Goal: Use online tool/utility: Utilize a website feature to perform a specific function

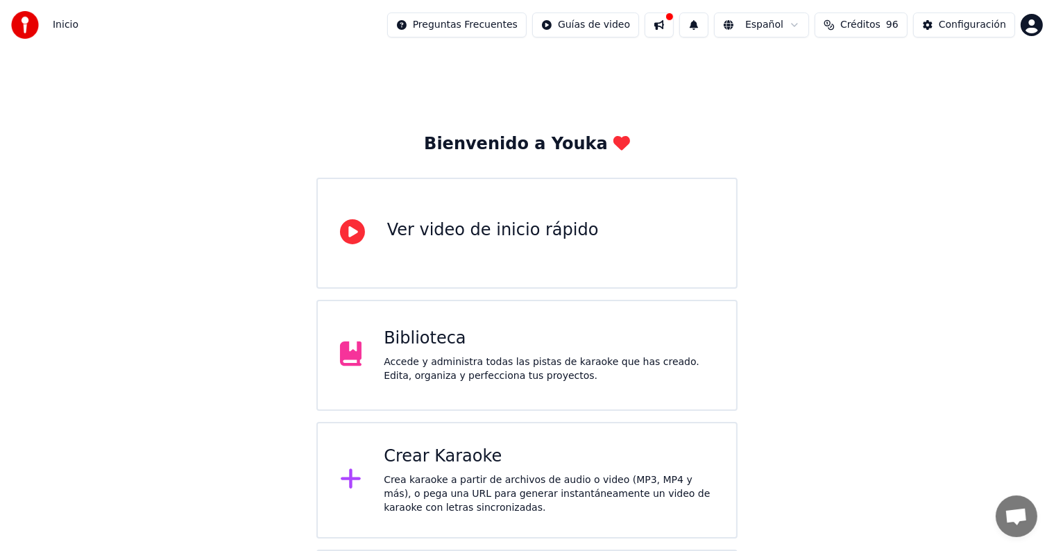
click at [488, 447] on div "Crear Karaoke" at bounding box center [549, 456] width 330 height 22
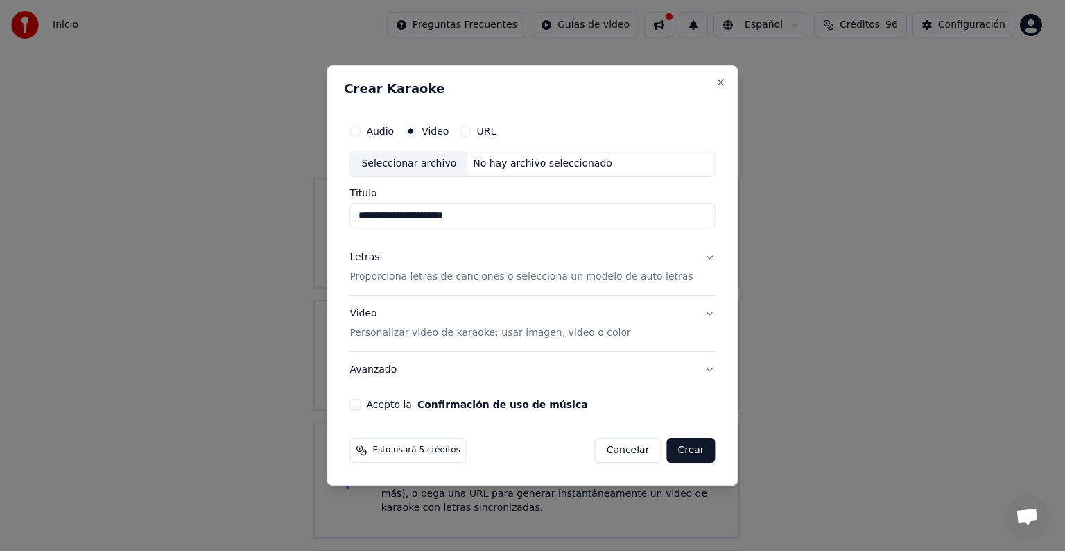
click at [444, 302] on button "Video Personalizar video de karaoke: usar imagen, video o color" at bounding box center [533, 322] width 366 height 55
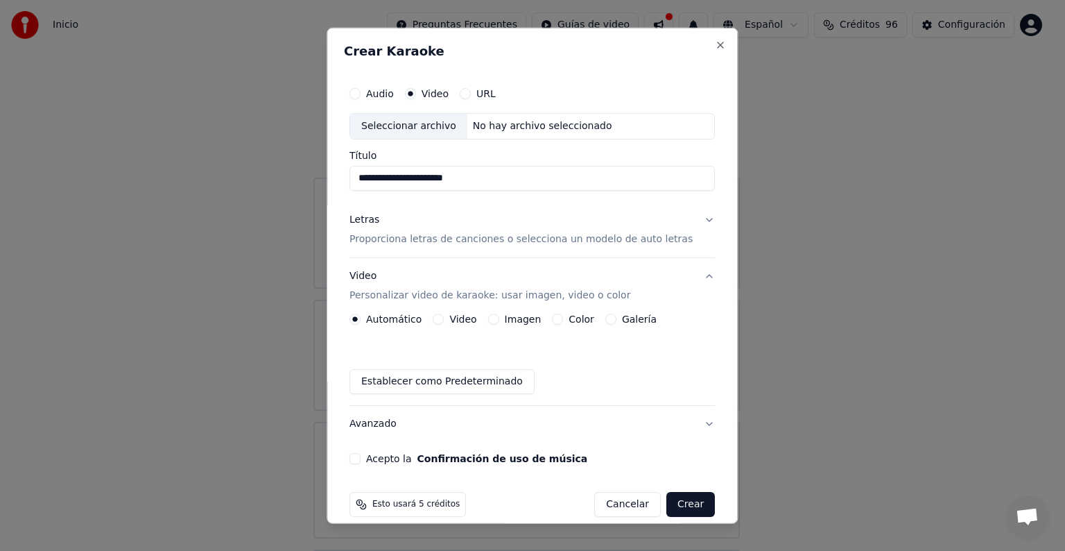
click at [518, 180] on input "**********" at bounding box center [533, 178] width 366 height 25
type input "**********"
click at [688, 219] on button "Letras Proporciona letras de canciones o selecciona un modelo de auto letras" at bounding box center [533, 229] width 366 height 55
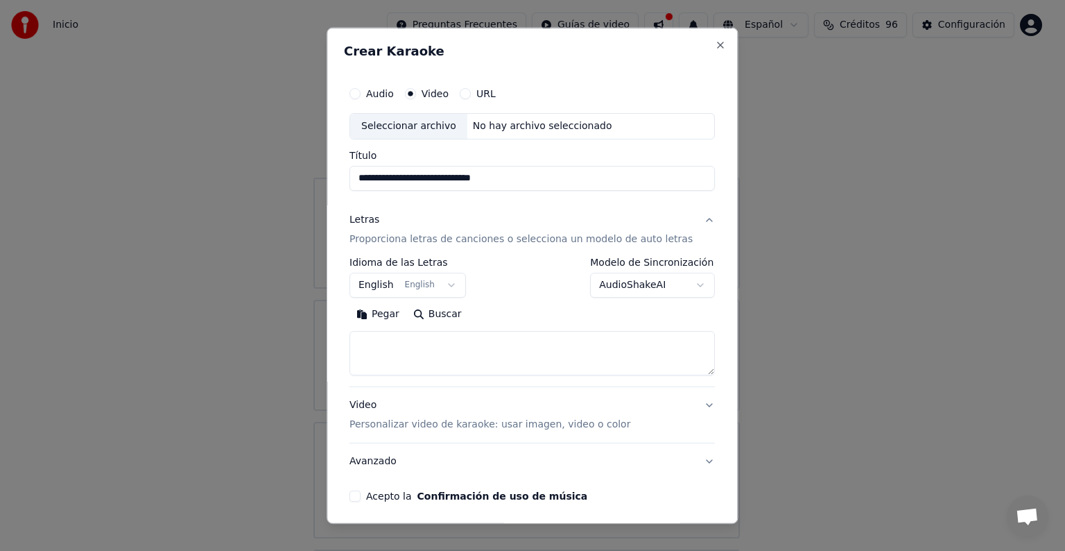
click at [390, 308] on button "Pegar" at bounding box center [378, 314] width 57 height 22
click at [361, 494] on button "Acepto la Confirmación de uso de música" at bounding box center [355, 495] width 11 height 11
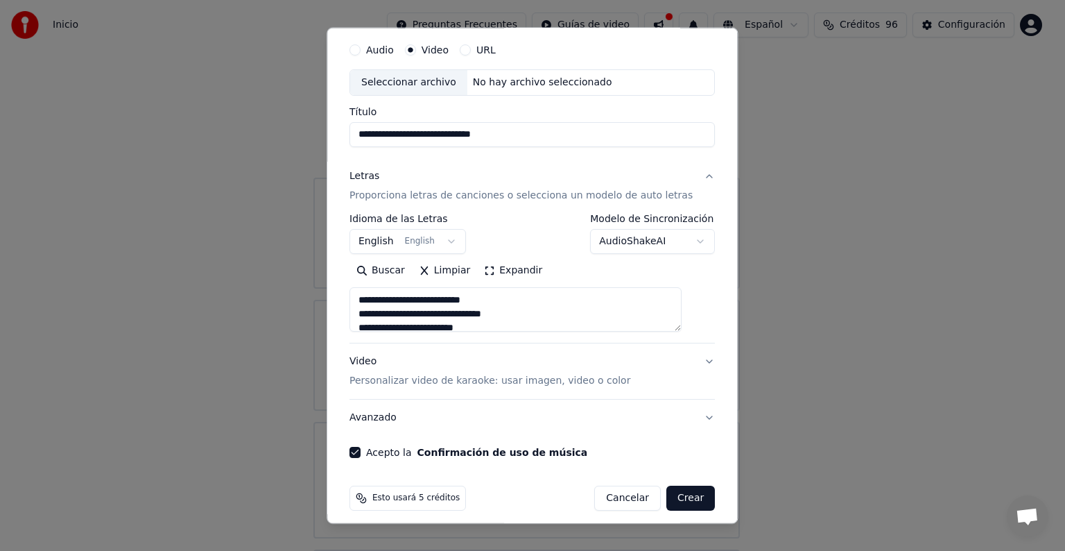
scroll to position [53, 0]
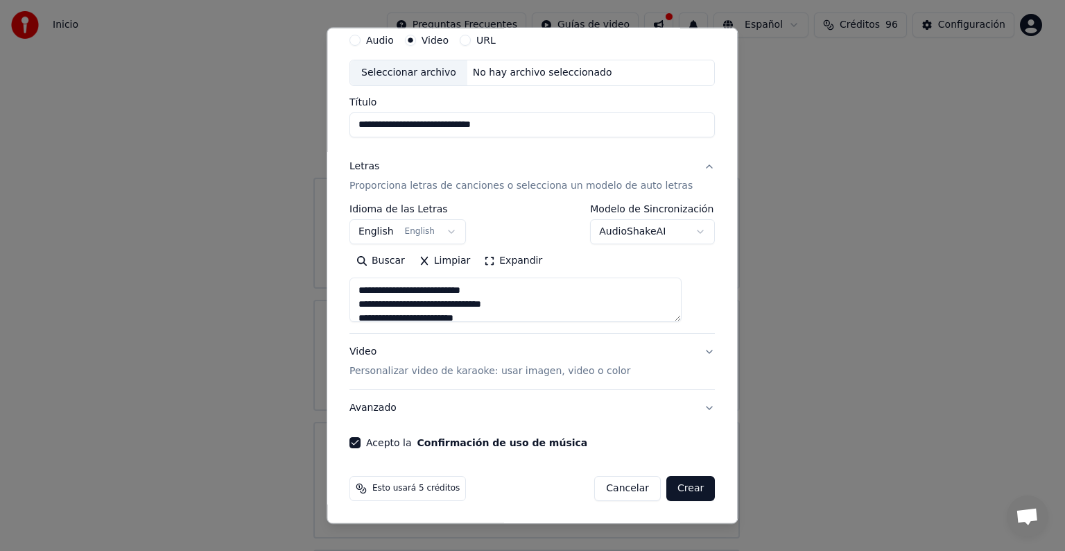
click at [671, 483] on button "Crear" at bounding box center [691, 488] width 49 height 25
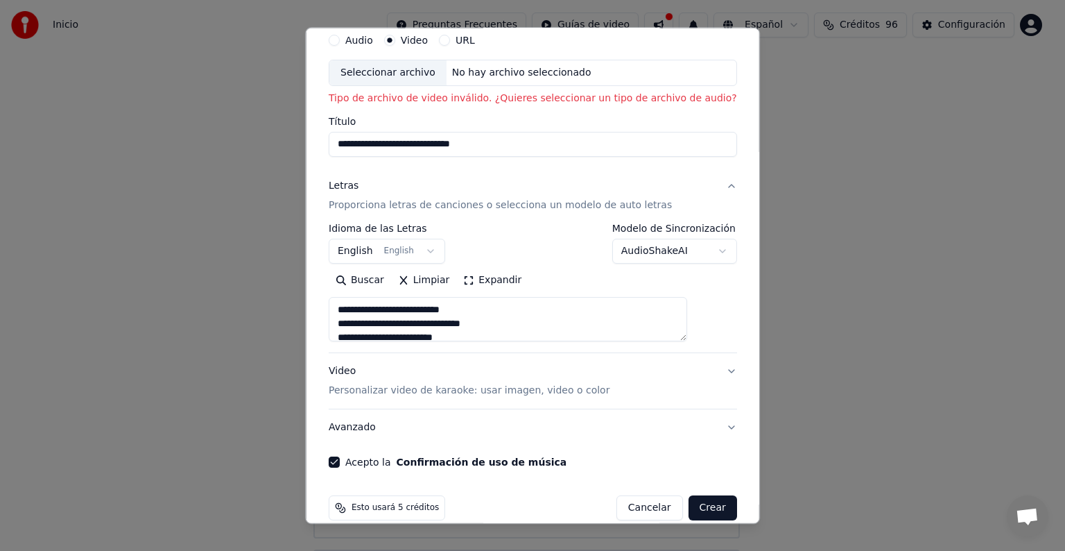
scroll to position [73, 0]
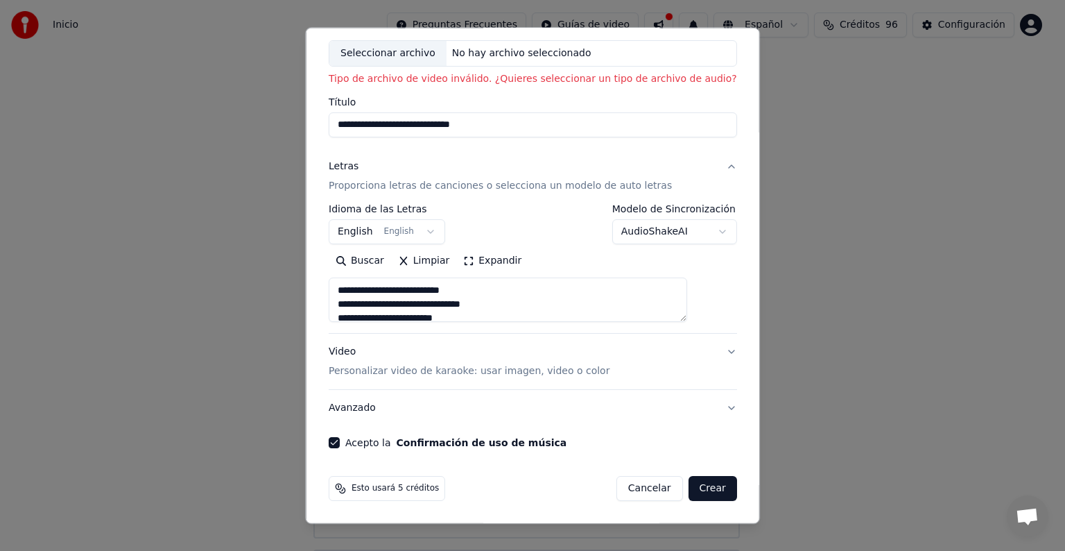
click at [688, 488] on button "Crear" at bounding box center [712, 488] width 49 height 25
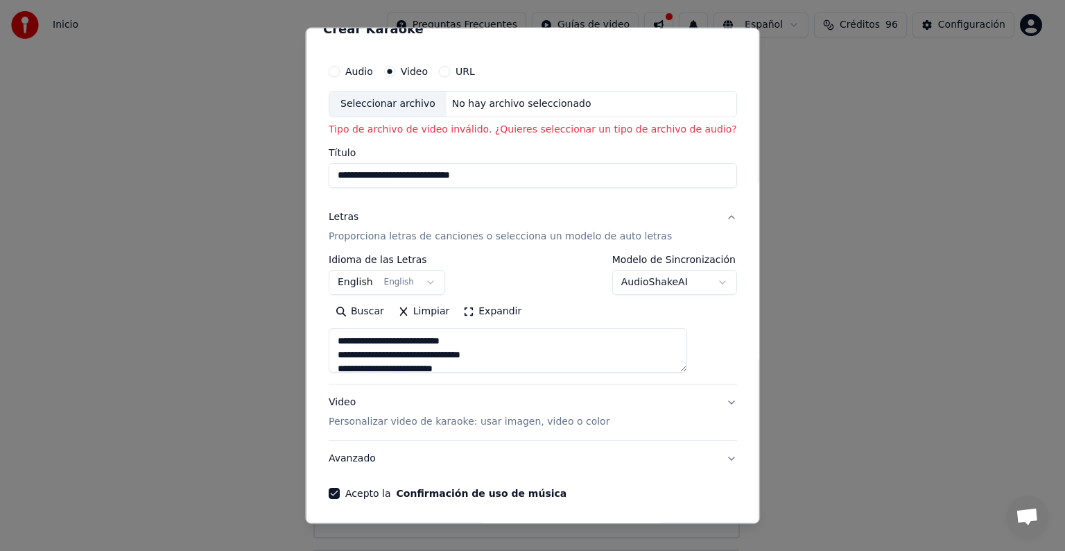
scroll to position [0, 0]
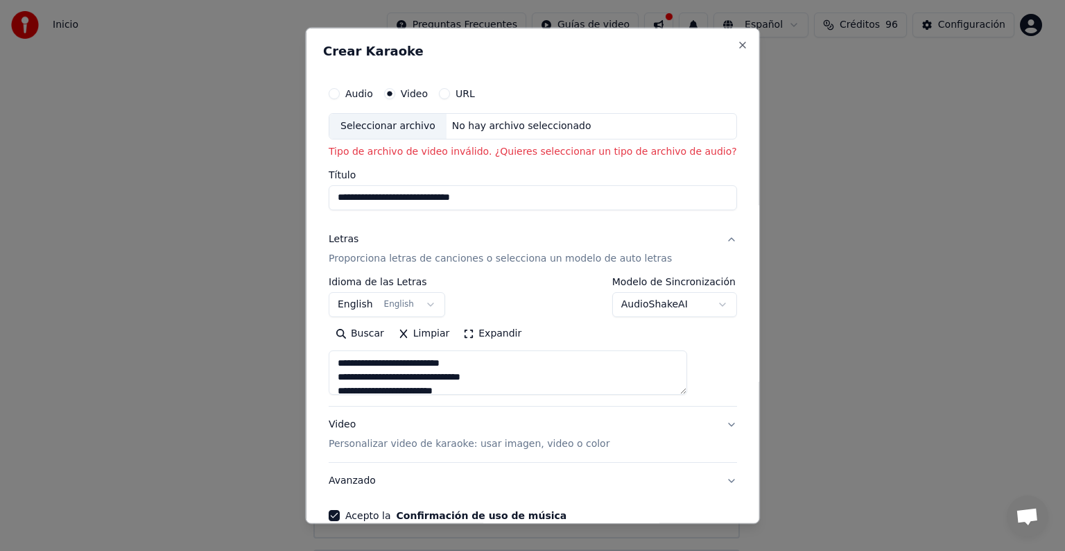
click at [416, 127] on div "Seleccionar archivo" at bounding box center [387, 126] width 117 height 25
type textarea "**********"
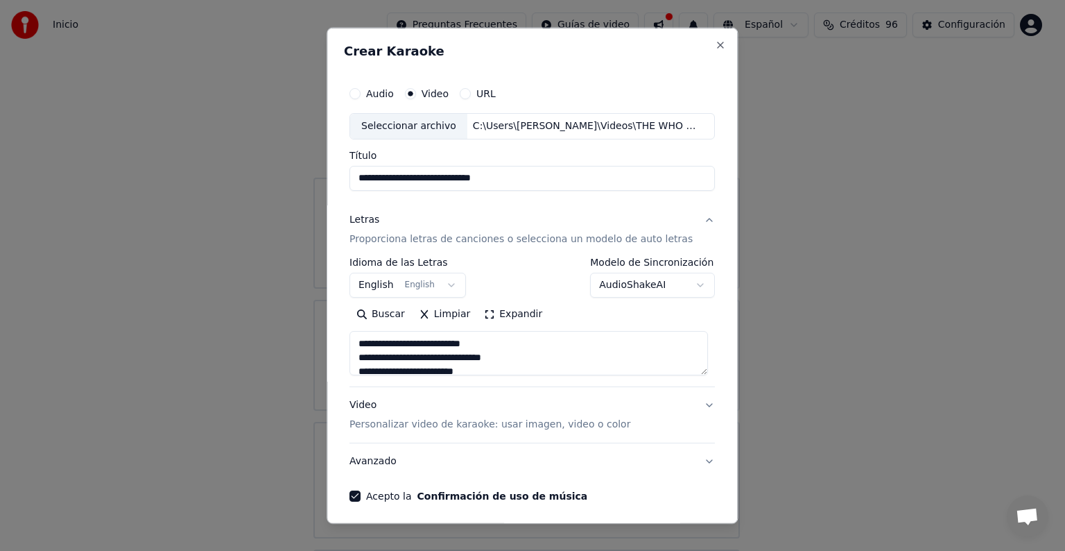
type input "**********"
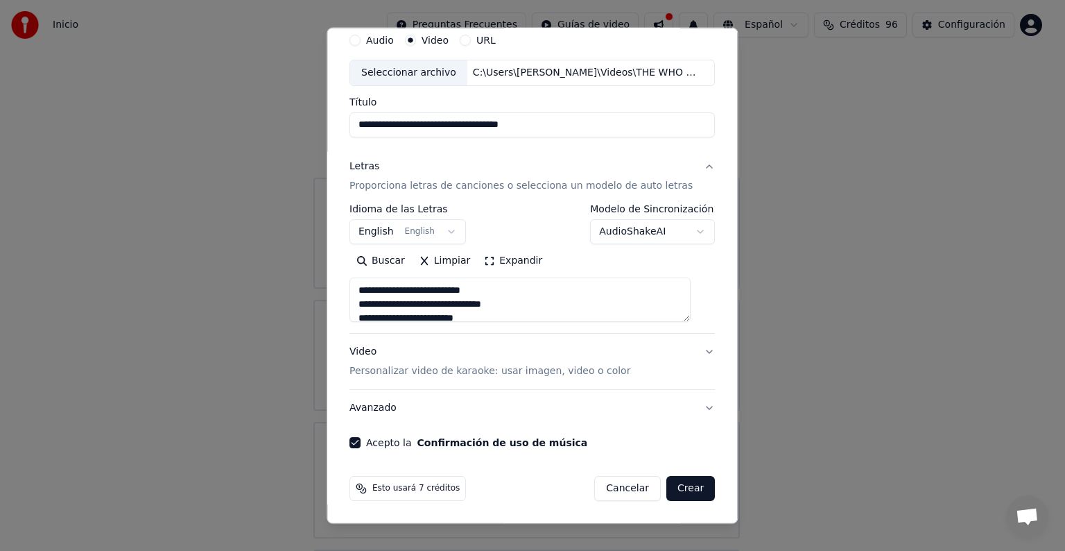
click at [669, 490] on button "Crear" at bounding box center [691, 488] width 49 height 25
type textarea "**********"
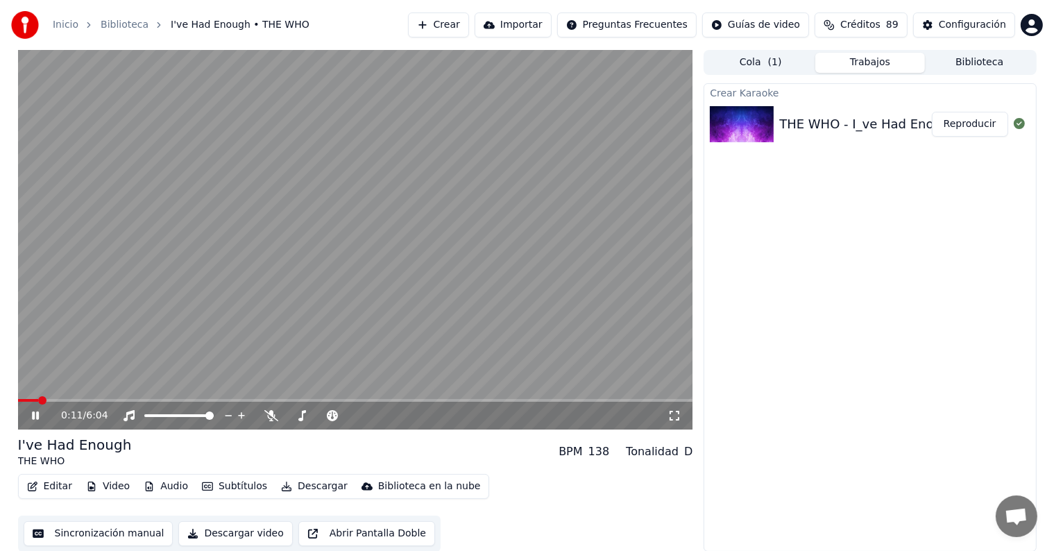
click at [675, 411] on icon at bounding box center [674, 415] width 14 height 11
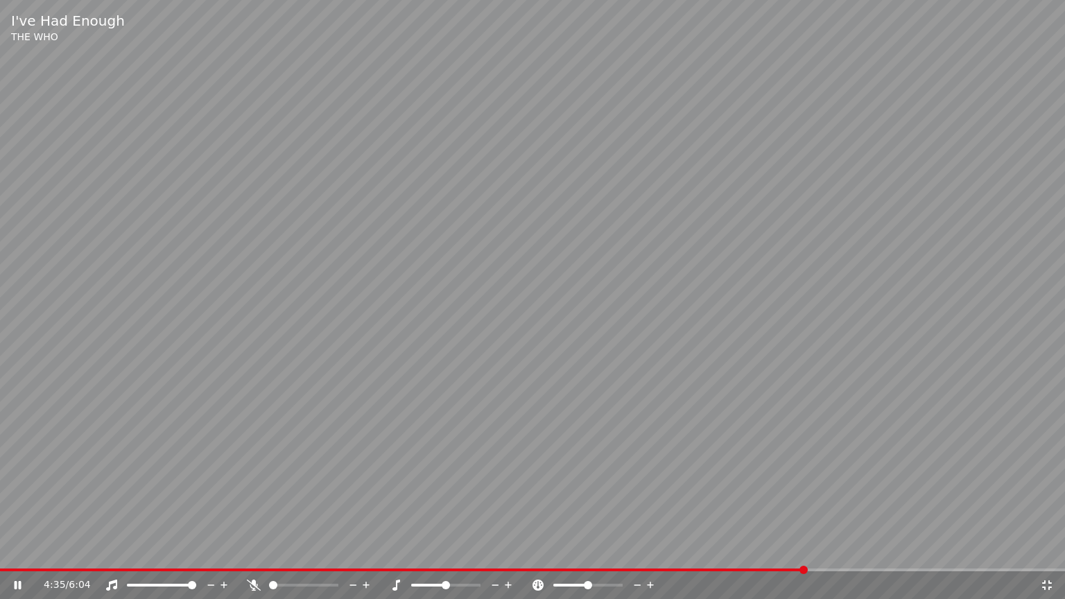
click at [1040, 550] on icon at bounding box center [1047, 585] width 14 height 11
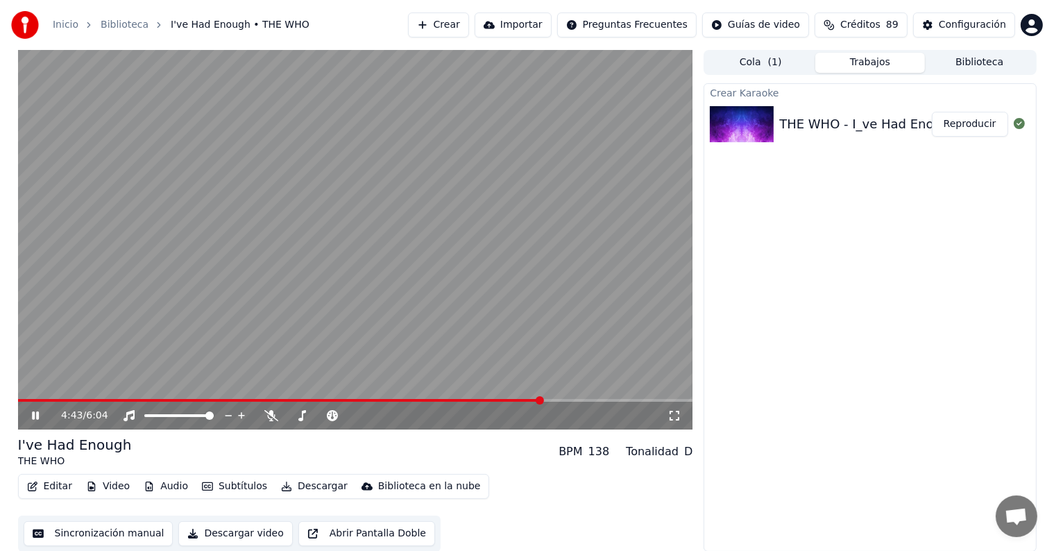
click at [36, 416] on icon at bounding box center [35, 415] width 7 height 8
click at [389, 400] on span at bounding box center [204, 400] width 372 height 3
click at [33, 416] on icon at bounding box center [35, 416] width 8 height 10
click at [407, 399] on span at bounding box center [355, 400] width 675 height 3
click at [435, 400] on span at bounding box center [355, 400] width 675 height 3
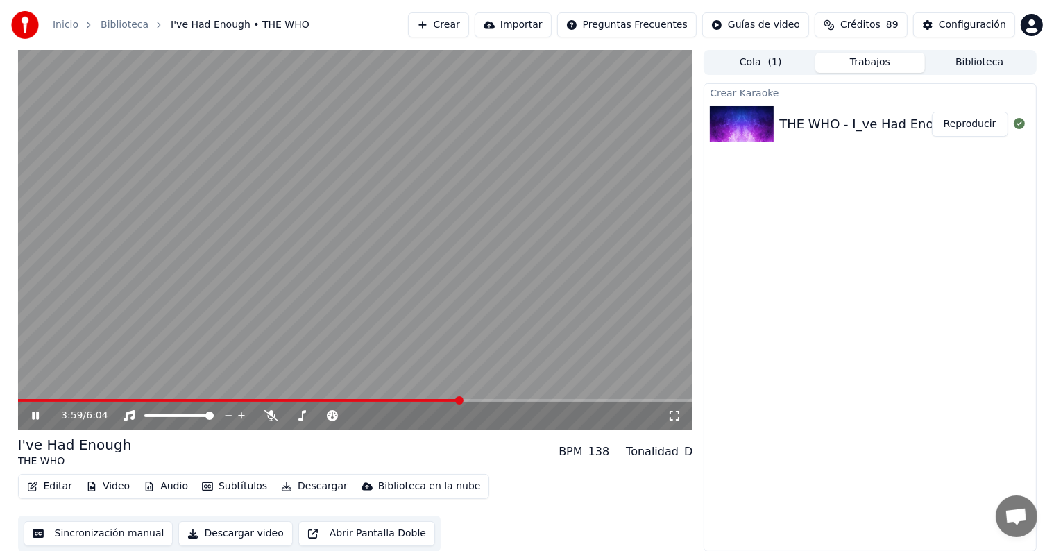
click at [35, 420] on icon at bounding box center [45, 415] width 33 height 11
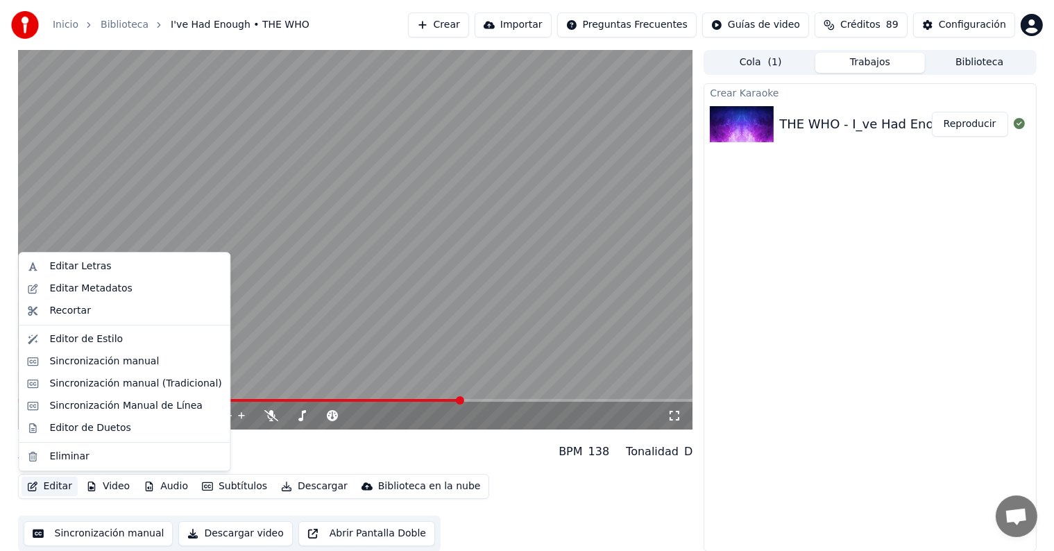
click at [56, 486] on button "Editar" at bounding box center [50, 486] width 56 height 19
click at [127, 271] on div "Editar Letras" at bounding box center [135, 266] width 172 height 14
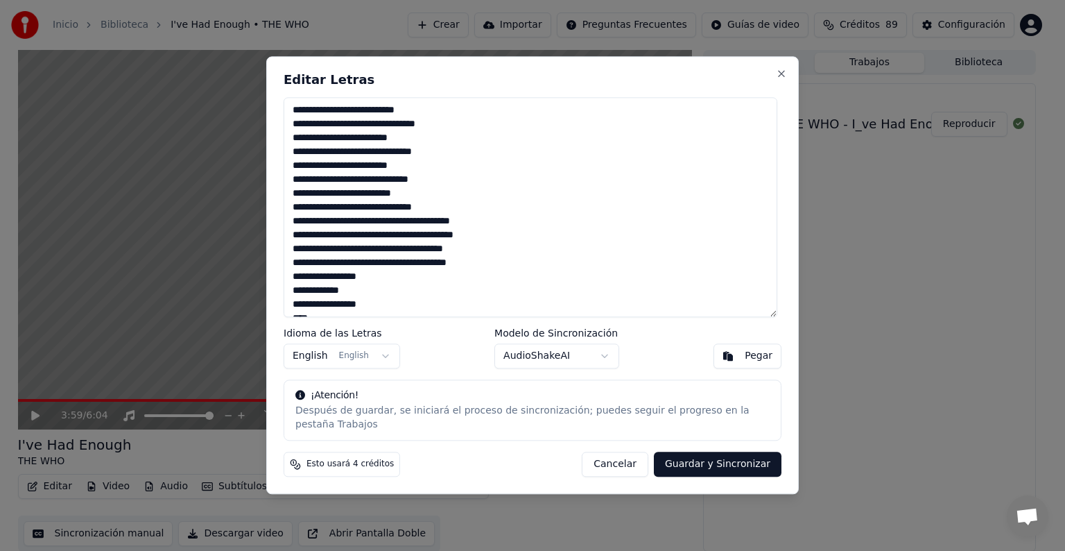
click at [494, 262] on textarea at bounding box center [531, 207] width 494 height 220
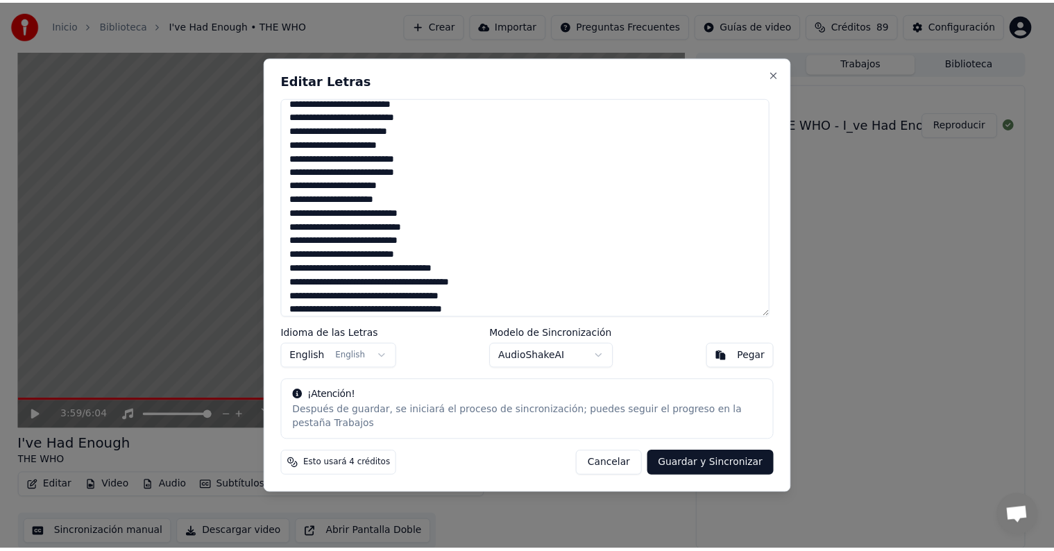
scroll to position [410, 0]
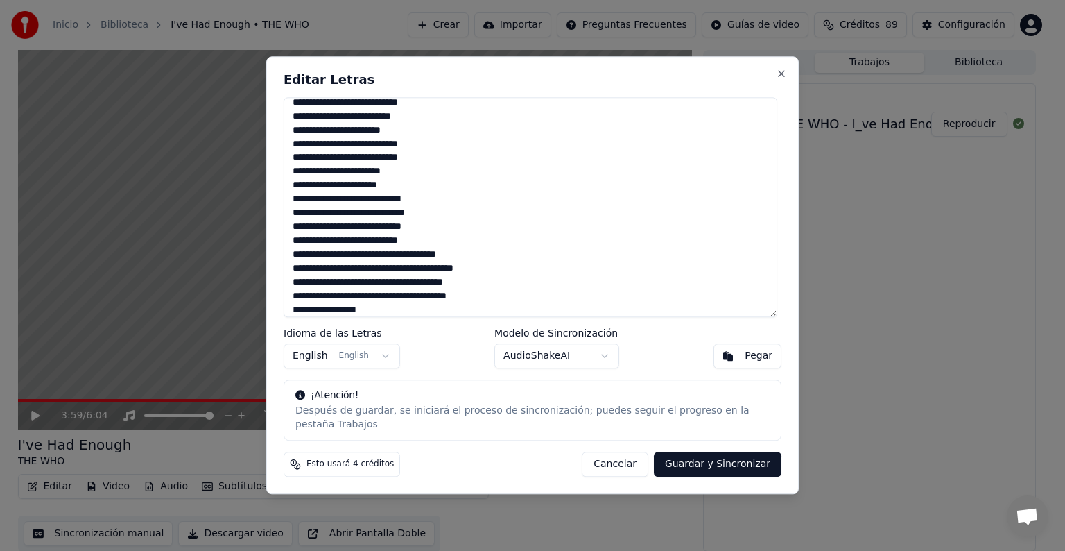
drag, startPoint x: 295, startPoint y: 152, endPoint x: 495, endPoint y: 307, distance: 253.2
click at [495, 307] on textarea at bounding box center [531, 207] width 494 height 220
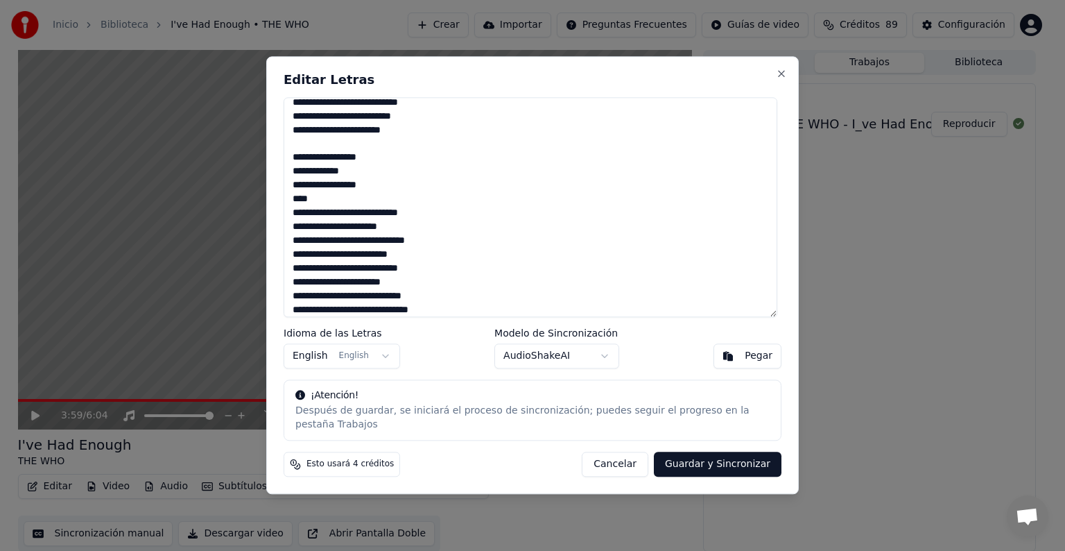
type textarea "**********"
click at [700, 453] on button "Guardar y Sincronizar" at bounding box center [718, 464] width 128 height 25
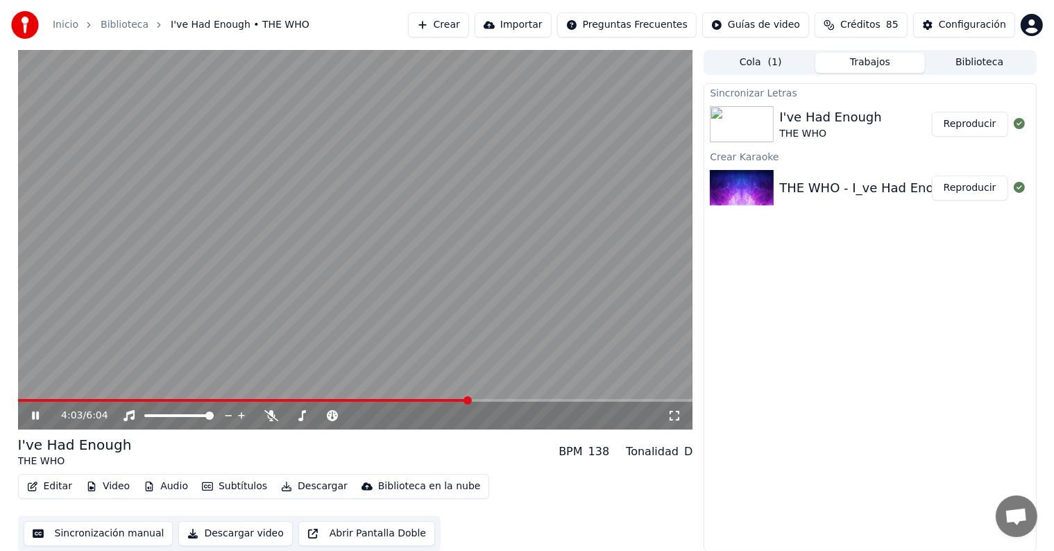
click at [676, 416] on icon at bounding box center [674, 415] width 14 height 11
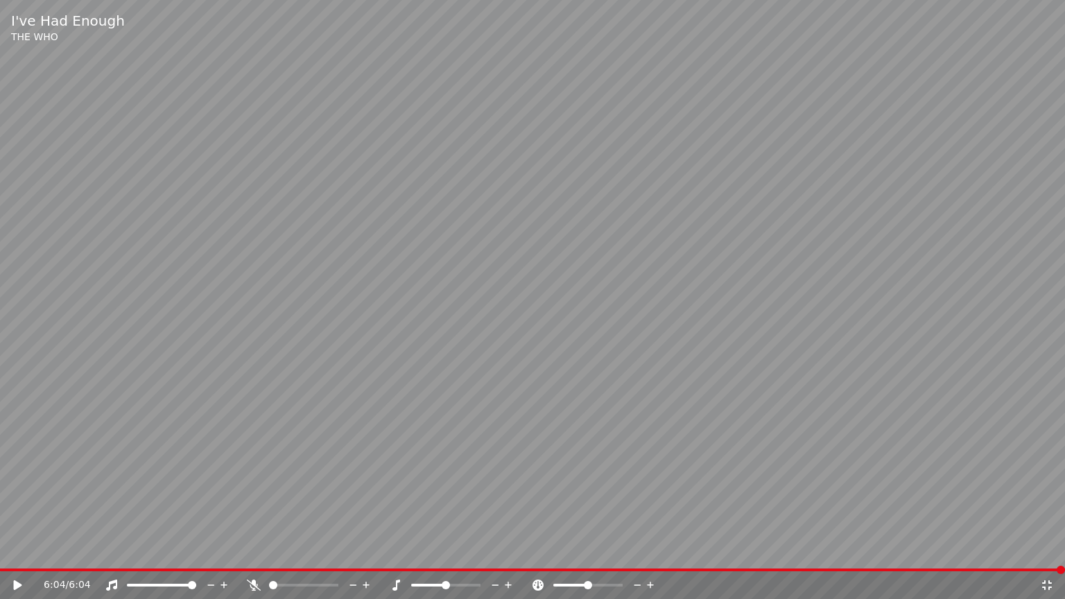
click at [1047, 550] on icon at bounding box center [1047, 585] width 14 height 11
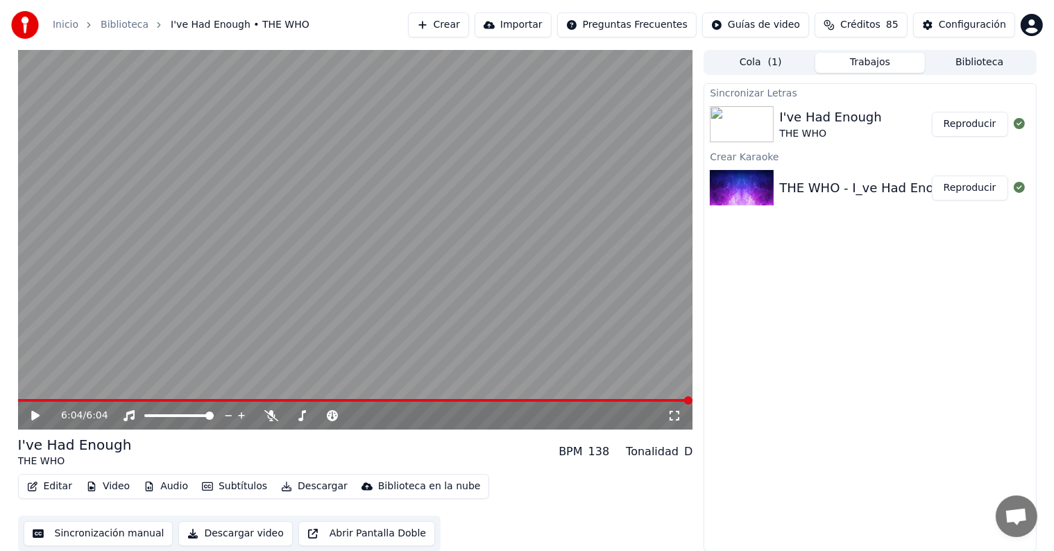
click at [246, 529] on button "Descargar video" at bounding box center [235, 533] width 114 height 25
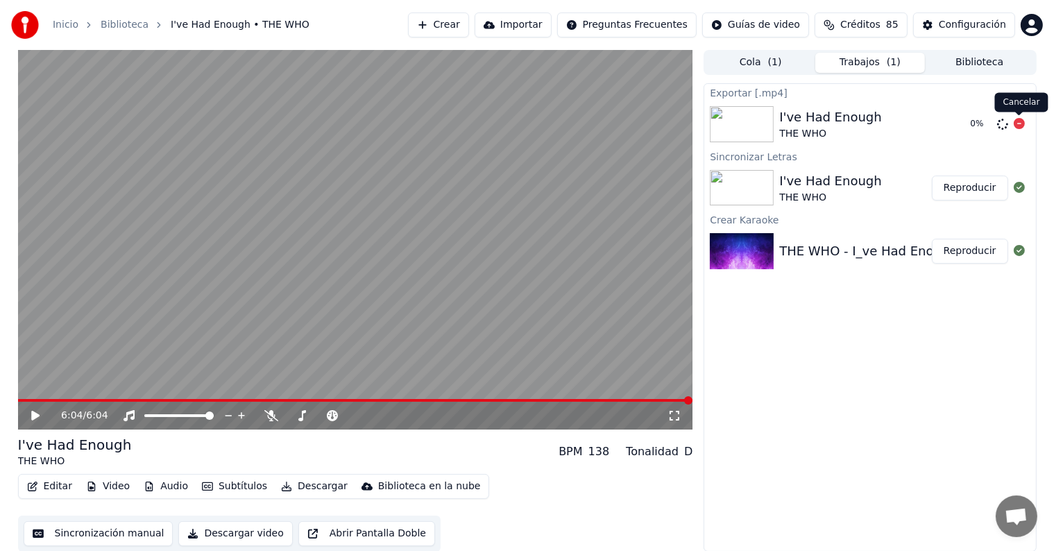
click at [1017, 122] on icon at bounding box center [1018, 123] width 11 height 11
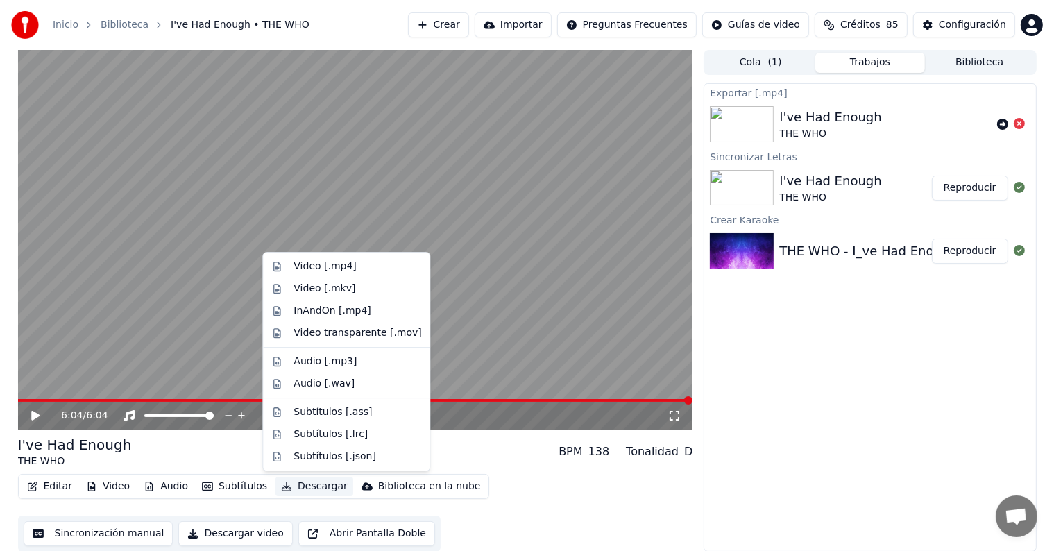
click at [292, 483] on button "Descargar" at bounding box center [314, 486] width 78 height 19
click at [332, 271] on div "Video [.mp4]" at bounding box center [324, 266] width 62 height 14
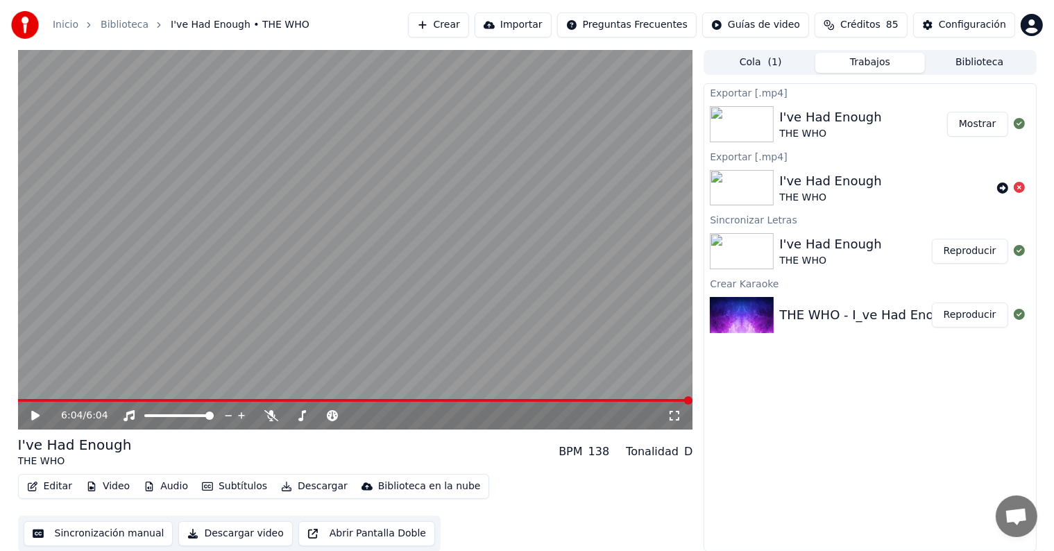
click at [968, 128] on button "Mostrar" at bounding box center [977, 124] width 61 height 25
